Goal: Task Accomplishment & Management: Manage account settings

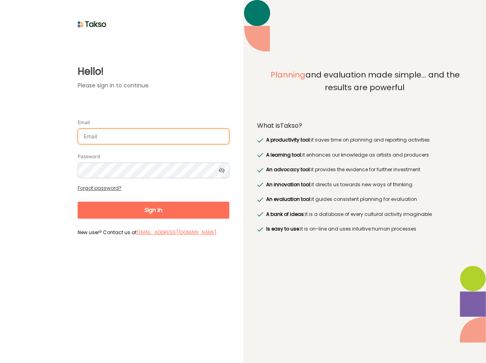
type input "[PERSON_NAME][EMAIL_ADDRESS][DOMAIN_NAME]"
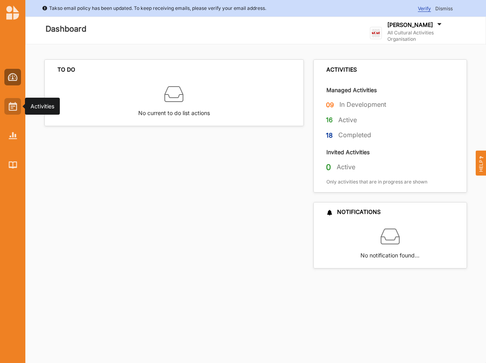
click at [11, 107] on img at bounding box center [13, 106] width 8 height 9
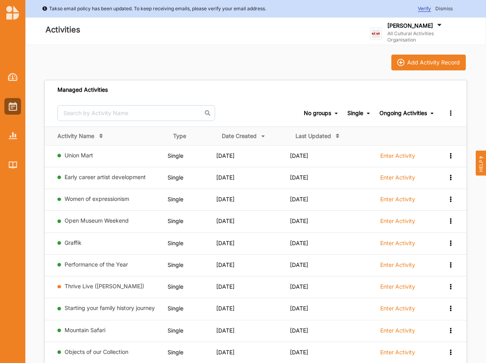
click at [409, 114] on div "Ongoing Activities" at bounding box center [403, 113] width 48 height 7
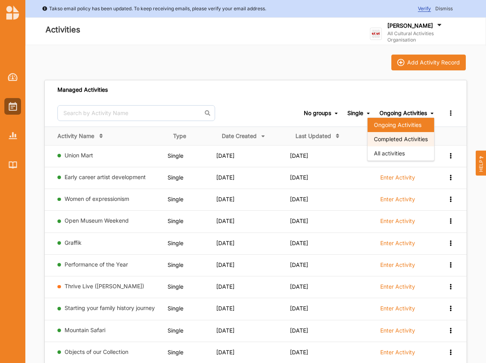
click at [401, 143] on div "Completed Activities" at bounding box center [400, 139] width 67 height 14
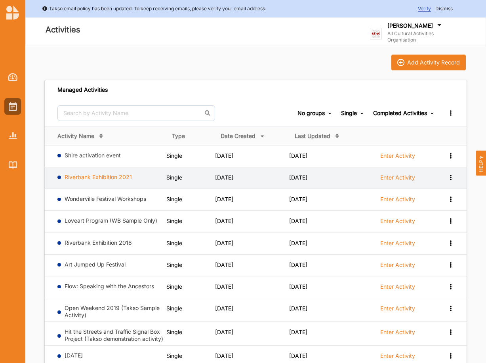
click at [104, 177] on link "Riverbank Exhibition 2021" at bounding box center [98, 177] width 67 height 7
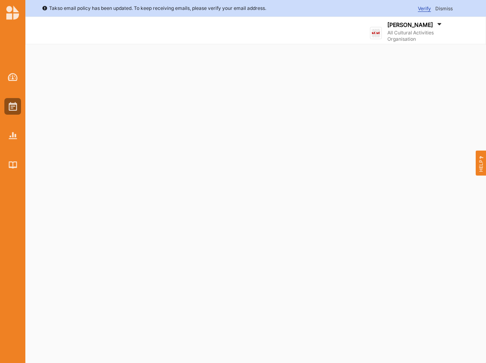
select select "2"
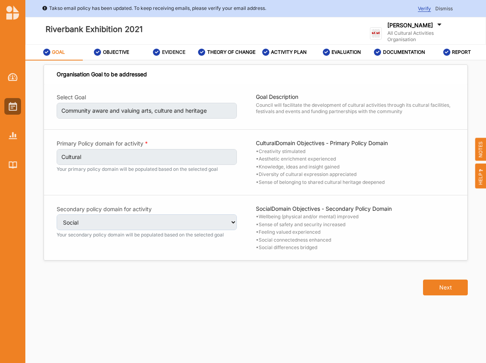
click at [176, 53] on label "EVIDENCE" at bounding box center [173, 52] width 23 height 6
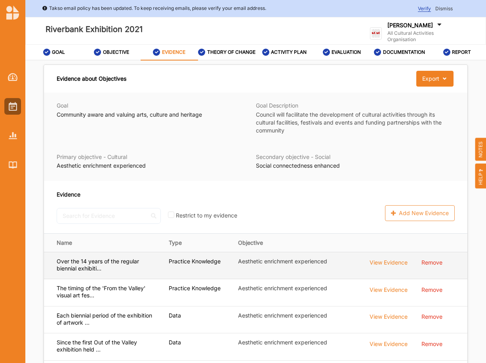
click at [386, 267] on div "View Evidence" at bounding box center [388, 262] width 38 height 9
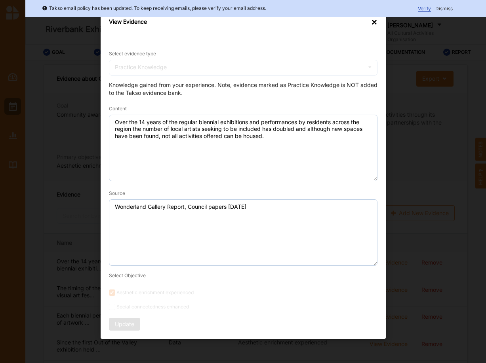
click at [374, 18] on div "×" at bounding box center [374, 22] width 6 height 8
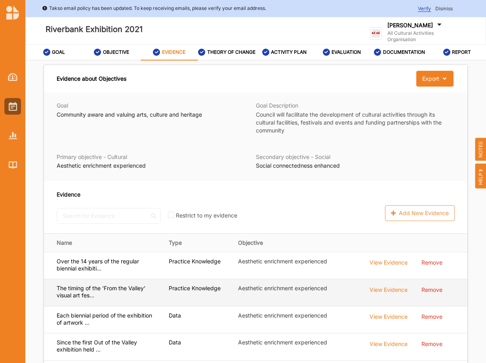
click at [377, 294] on div "View Evidence" at bounding box center [388, 289] width 38 height 9
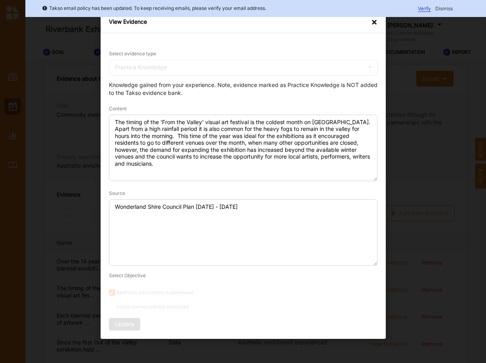
click at [372, 20] on div "×" at bounding box center [374, 22] width 6 height 8
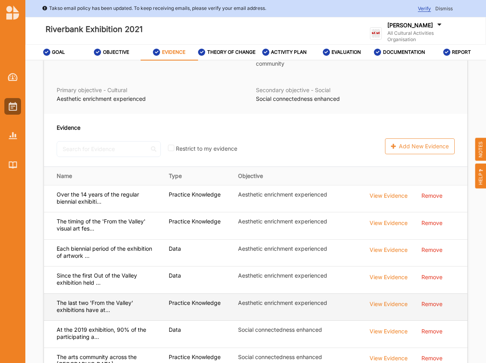
scroll to position [67, 0]
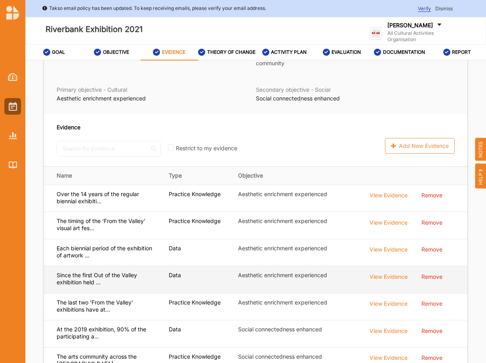
click at [395, 281] on div "View Evidence" at bounding box center [388, 276] width 38 height 9
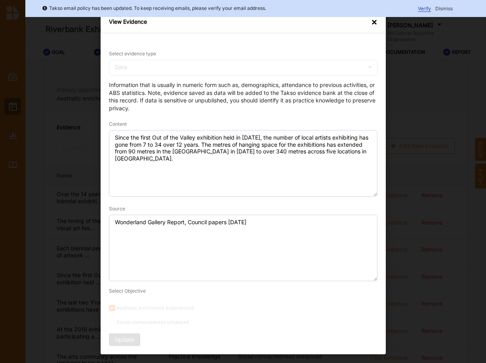
click at [376, 20] on div "×" at bounding box center [374, 22] width 6 height 8
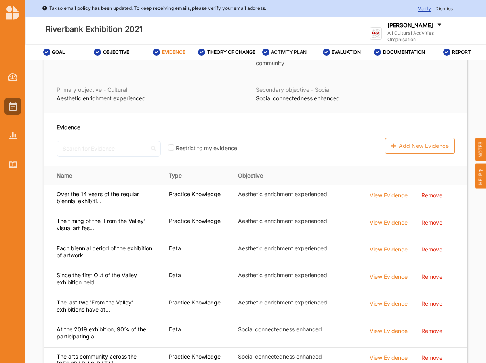
click at [290, 55] on label "ACTIVITY PLAN" at bounding box center [289, 52] width 36 height 6
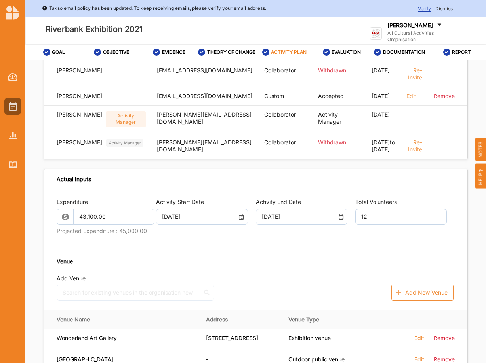
scroll to position [350, 0]
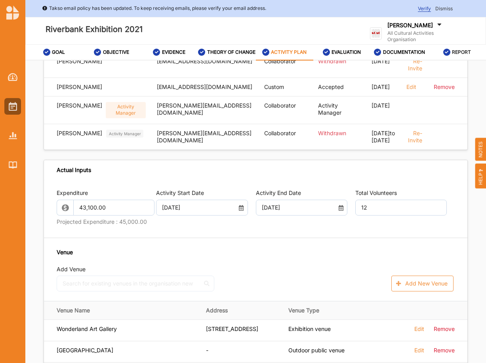
click at [458, 51] on div "REPORT" at bounding box center [457, 52] width 28 height 14
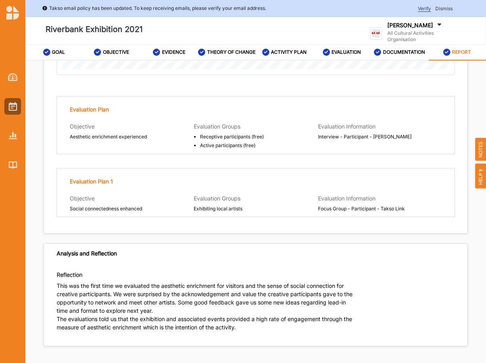
scroll to position [44, 0]
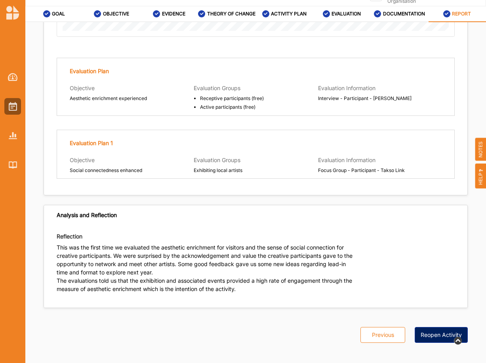
click at [445, 327] on button "Reopen Activity" at bounding box center [441, 335] width 53 height 16
click at [282, 11] on label "ACTIVITY PLAN" at bounding box center [289, 14] width 36 height 6
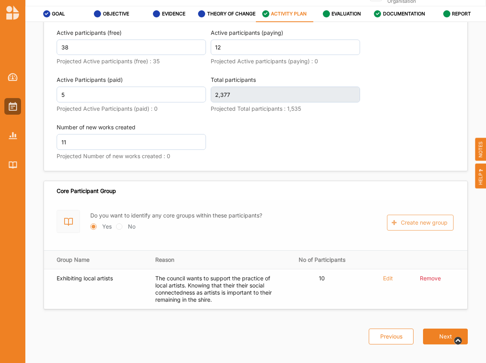
scroll to position [1269, 0]
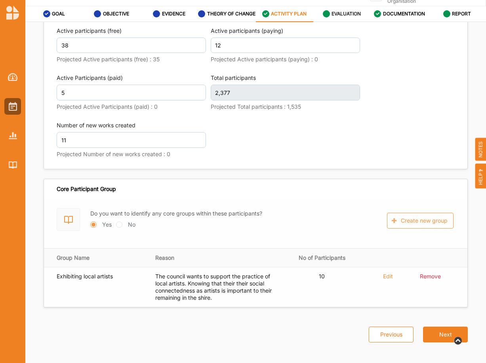
click at [346, 13] on label "EVALUATION" at bounding box center [345, 14] width 29 height 6
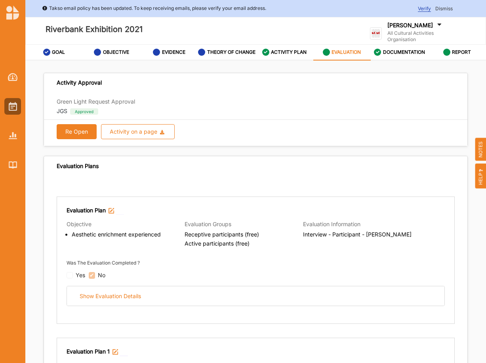
click at [67, 134] on button "Re Open" at bounding box center [77, 131] width 40 height 15
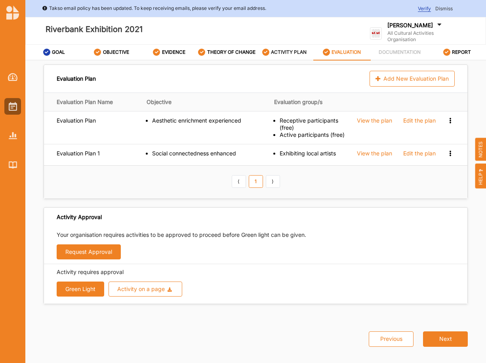
click at [271, 55] on label "ACTIVITY PLAN" at bounding box center [289, 52] width 36 height 6
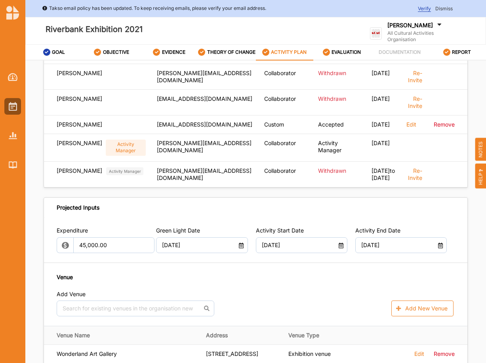
scroll to position [337, 0]
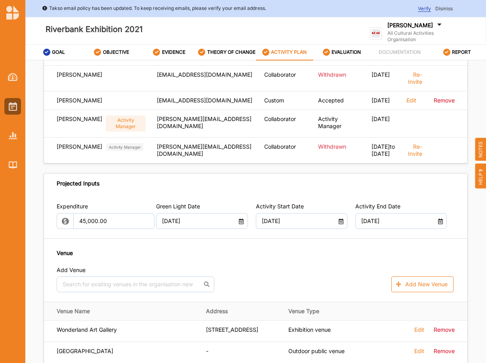
click at [239, 223] on icon at bounding box center [241, 221] width 6 height 6
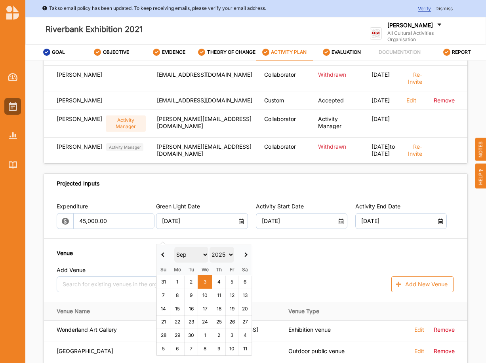
click at [174, 247] on select "Jan Feb Mar Apr May Jun [DATE] Aug Sep Oct Nov Dec" at bounding box center [191, 255] width 34 height 16
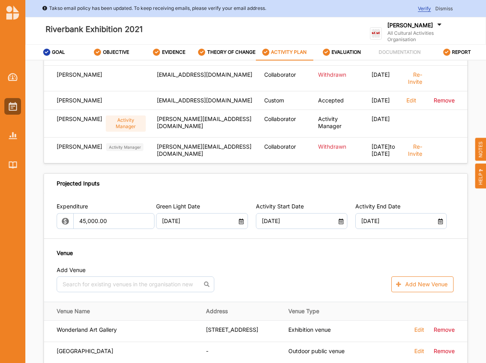
click at [243, 223] on icon at bounding box center [241, 221] width 6 height 6
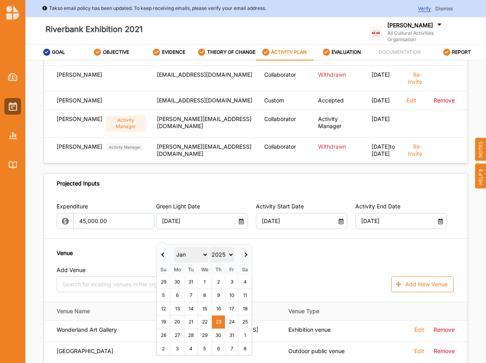
click at [209, 247] on select "2017 2018 2019 2020 2021 2022 2023 2024 2025 2026 2027 2028 2029 2030 2031 2032…" at bounding box center [221, 255] width 25 height 16
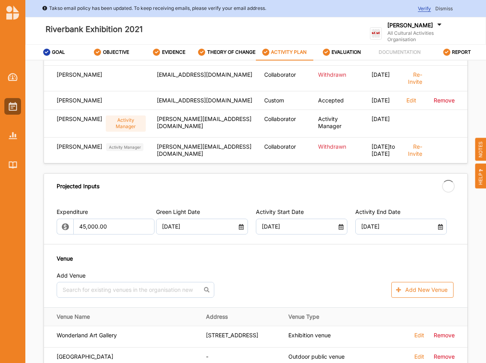
click at [341, 229] on icon at bounding box center [340, 226] width 6 height 6
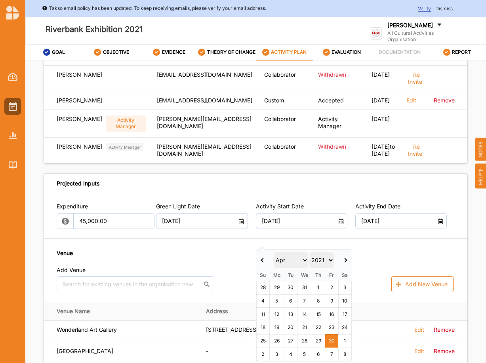
type input "[DATE]"
click at [242, 223] on icon at bounding box center [241, 221] width 6 height 6
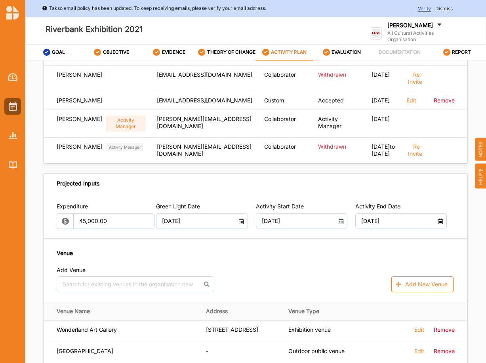
click at [341, 223] on icon at bounding box center [340, 221] width 6 height 6
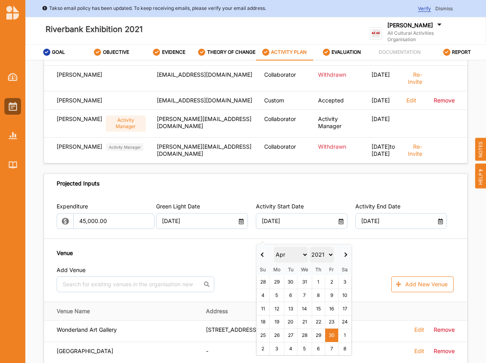
click at [262, 255] on span at bounding box center [263, 255] width 4 height 4
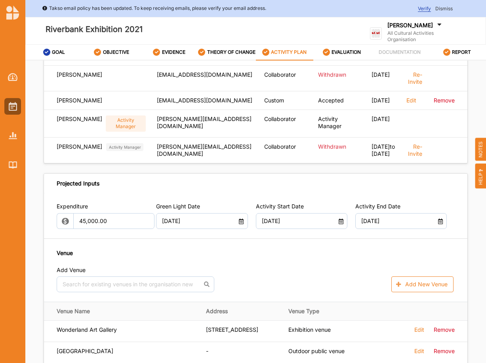
click at [339, 223] on icon at bounding box center [340, 221] width 6 height 6
click at [442, 223] on icon at bounding box center [440, 221] width 6 height 6
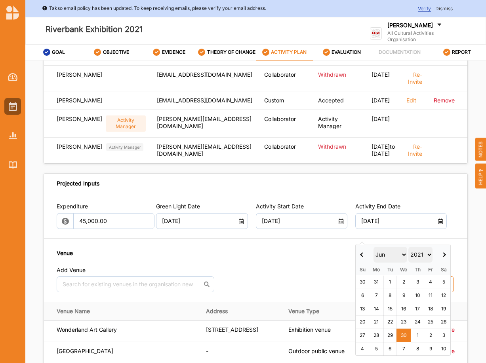
click at [339, 223] on icon at bounding box center [340, 221] width 6 height 6
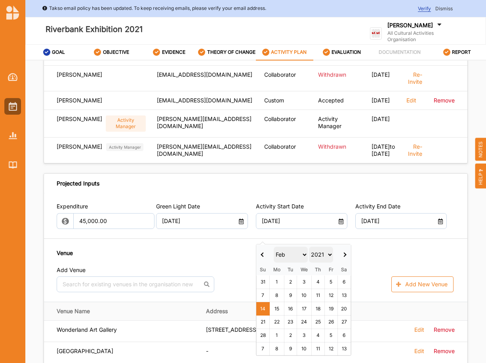
click at [263, 252] on th at bounding box center [262, 255] width 13 height 20
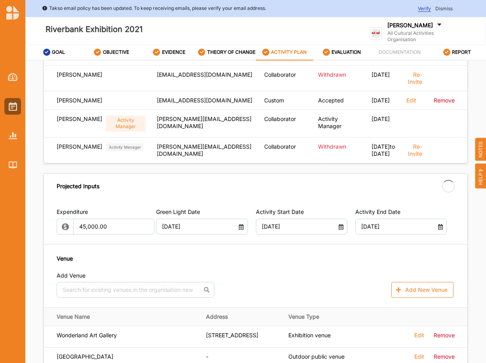
type input "[DATE]"
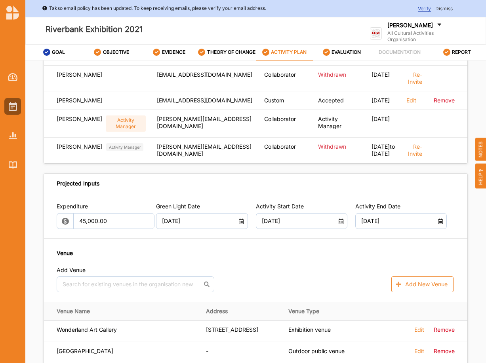
click at [241, 223] on icon at bounding box center [241, 221] width 6 height 6
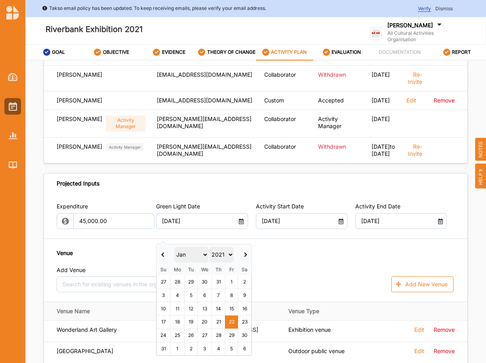
click at [163, 252] on th at bounding box center [163, 255] width 13 height 20
click at [162, 252] on th at bounding box center [163, 255] width 13 height 20
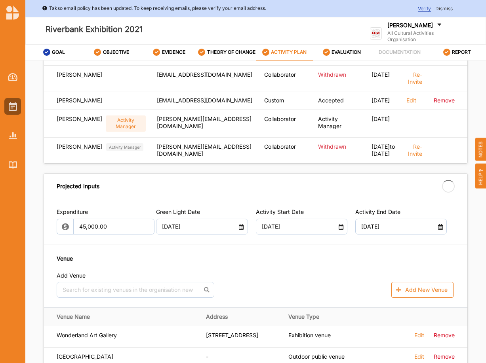
type input "[DATE]"
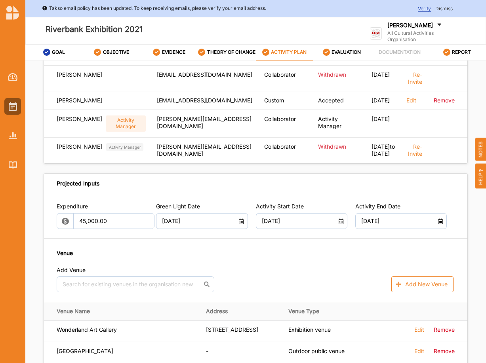
click at [439, 223] on icon at bounding box center [440, 221] width 6 height 6
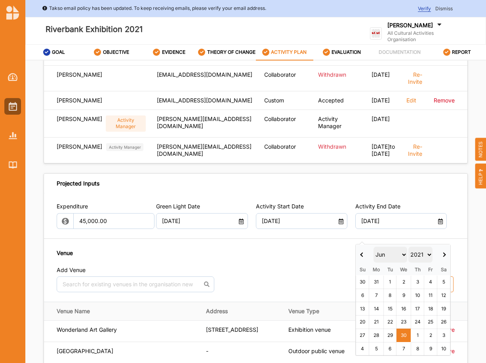
click at [359, 254] on th at bounding box center [362, 255] width 13 height 20
click at [359, 253] on th at bounding box center [362, 255] width 13 height 20
click at [362, 253] on th at bounding box center [362, 255] width 13 height 20
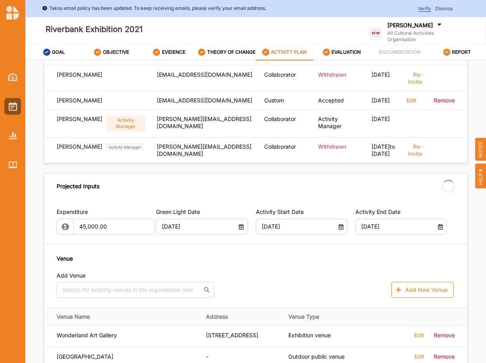
type input "[DATE]"
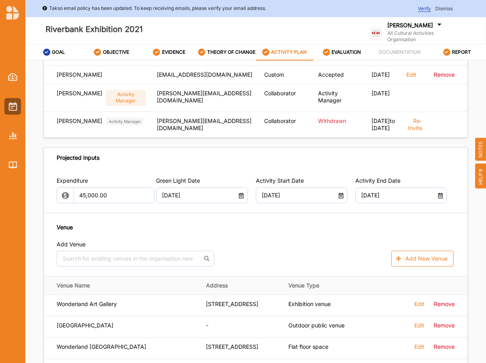
scroll to position [363, 0]
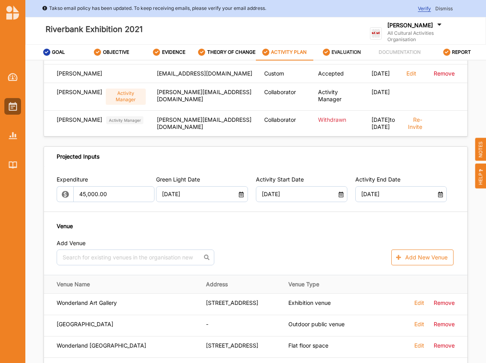
click at [332, 52] on label "EVALUATION" at bounding box center [345, 52] width 29 height 6
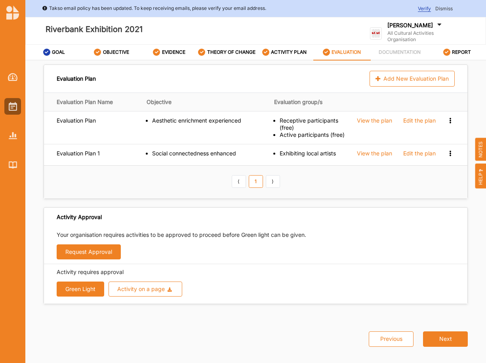
click at [80, 297] on button "Green Light" at bounding box center [81, 289] width 48 height 15
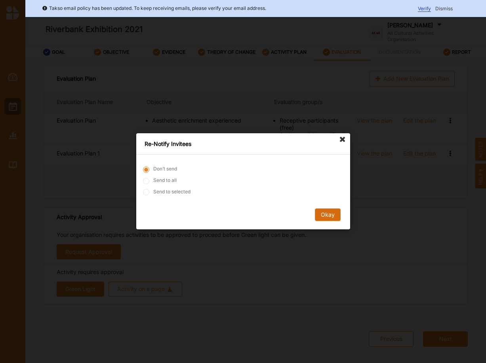
click at [330, 212] on button "Okay" at bounding box center [327, 215] width 26 height 13
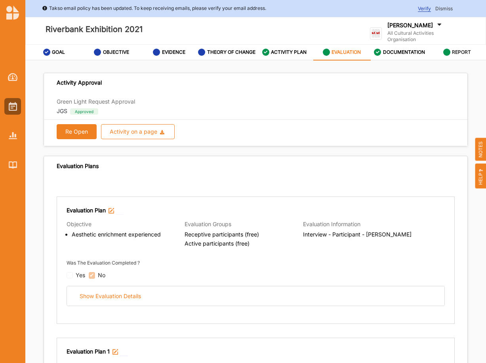
click at [458, 53] on label "REPORT" at bounding box center [461, 52] width 19 height 6
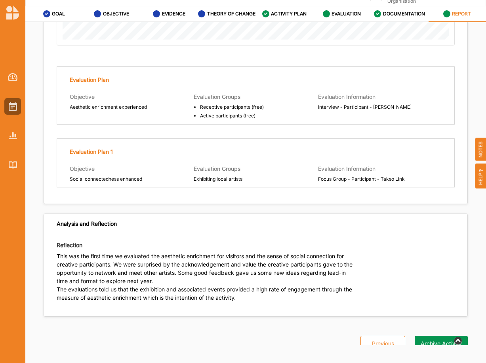
scroll to position [1853, 0]
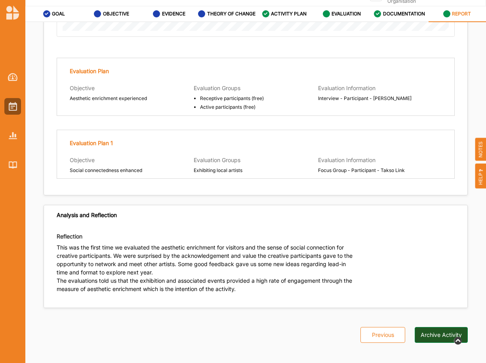
click at [439, 329] on button "Archive Activity" at bounding box center [441, 335] width 53 height 16
